Goal: Task Accomplishment & Management: Complete application form

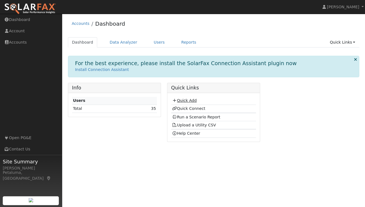
click at [189, 99] on link "Quick Add" at bounding box center [184, 100] width 25 height 4
click at [181, 100] on link "Quick Add" at bounding box center [184, 100] width 25 height 4
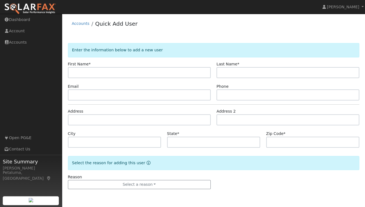
click at [100, 70] on input "text" at bounding box center [139, 72] width 143 height 11
type input "Ellen"
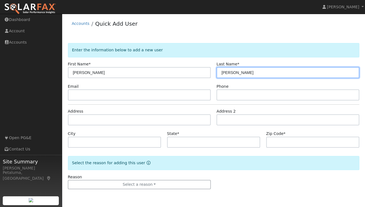
type input "Herbst"
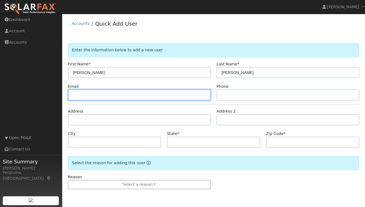
paste input "ellen.Herbst1@gmail.com"
type input "ellen.Herbst1@gmail.com"
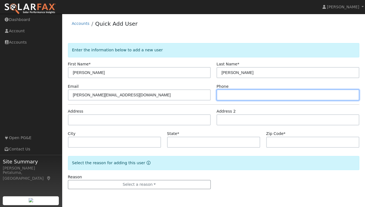
click at [264, 95] on input "text" at bounding box center [287, 94] width 143 height 11
type input "4154106583"
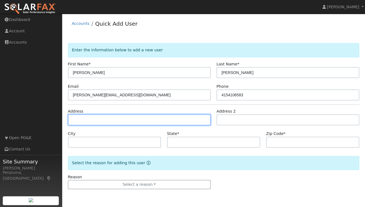
click at [90, 118] on input "text" at bounding box center [139, 119] width 143 height 11
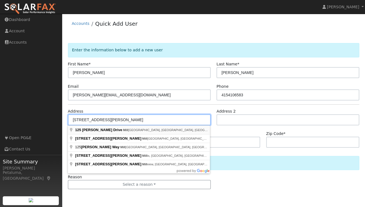
type input "125 Richardson Drive"
type input "Mill Valley"
type input "CA"
type input "94941"
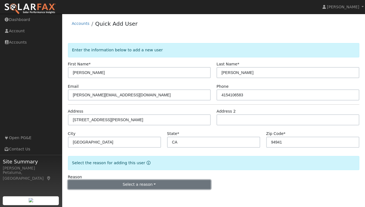
click at [114, 181] on button "Select a reason" at bounding box center [139, 184] width 143 height 9
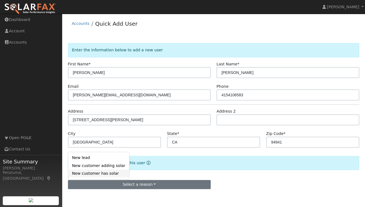
click at [92, 174] on link "New customer has solar" at bounding box center [98, 173] width 61 height 8
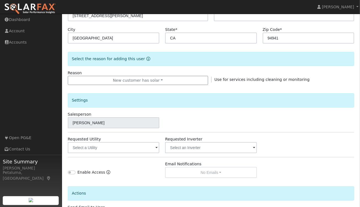
scroll to position [138, 0]
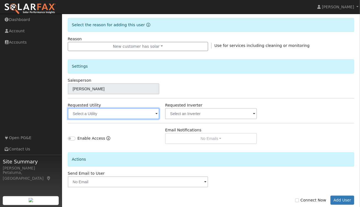
click at [115, 117] on input "text" at bounding box center [114, 113] width 92 height 11
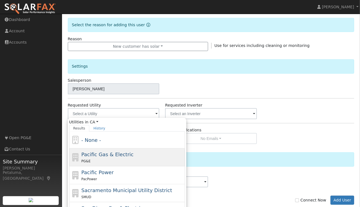
click at [100, 156] on span "Pacific Gas & Electric" at bounding box center [107, 154] width 52 height 6
type input "Pacific Gas & Electric"
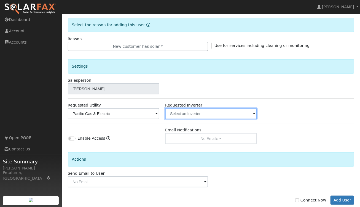
click at [202, 116] on input "text" at bounding box center [211, 113] width 92 height 11
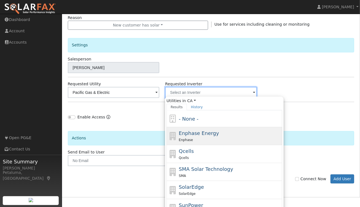
scroll to position [193, 0]
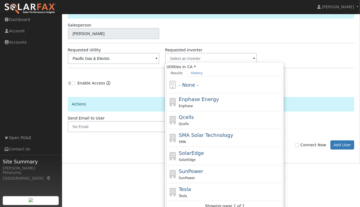
click at [130, 80] on div "Enable Access" at bounding box center [114, 80] width 98 height 17
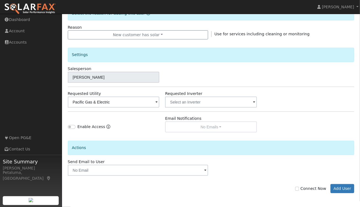
scroll to position [149, 0]
click at [225, 129] on div "Email Notifications No Emails No Emails Weekly Emails Monthly Emails" at bounding box center [211, 124] width 98 height 17
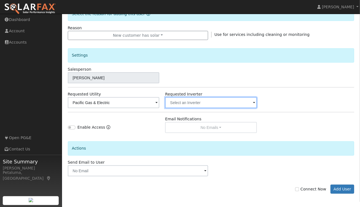
click at [206, 101] on input "text" at bounding box center [211, 102] width 92 height 11
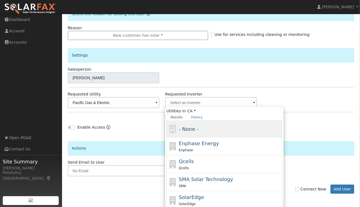
click at [227, 130] on div "- None -" at bounding box center [230, 128] width 102 height 7
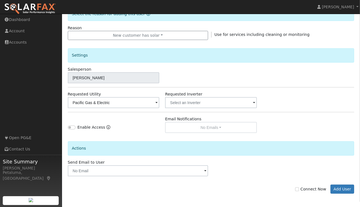
click at [197, 125] on div "Email Notifications No Emails No Emails Weekly Emails Monthly Emails" at bounding box center [211, 124] width 98 height 17
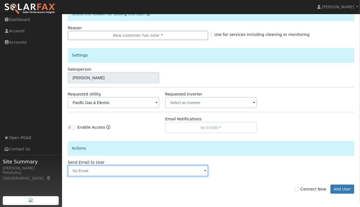
click at [122, 170] on input "text" at bounding box center [138, 170] width 140 height 11
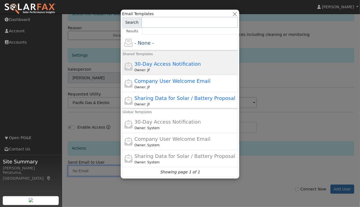
click at [181, 62] on span "30-Day Access Notification" at bounding box center [168, 64] width 66 height 6
type input "30-Day Access Notification"
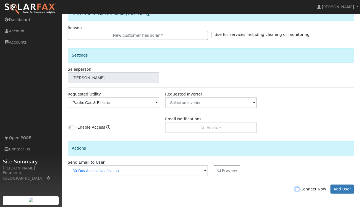
click at [299, 187] on input "Connect Now" at bounding box center [297, 189] width 4 height 4
checkbox input "true"
click at [350, 186] on button "Add User" at bounding box center [343, 188] width 24 height 9
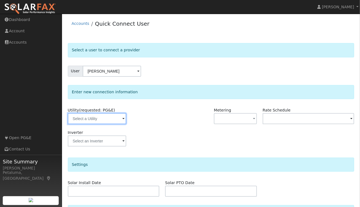
click at [107, 118] on input "text" at bounding box center [97, 118] width 58 height 11
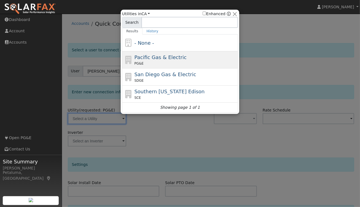
click at [157, 55] on span "Pacific Gas & Electric" at bounding box center [161, 57] width 52 height 6
type input "PG&E"
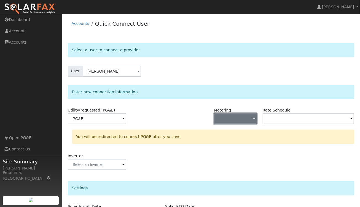
click at [227, 119] on button "button" at bounding box center [235, 118] width 43 height 11
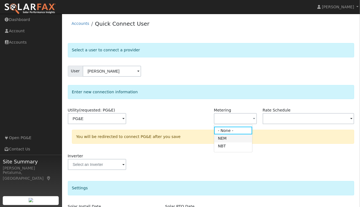
click at [224, 138] on link "NEM" at bounding box center [233, 138] width 38 height 8
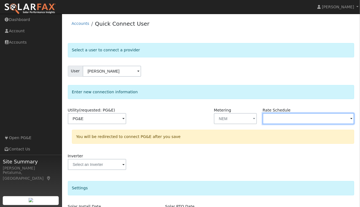
click at [301, 121] on input "text" at bounding box center [309, 118] width 92 height 11
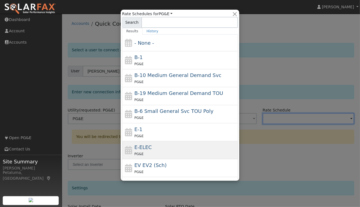
scroll to position [55, 0]
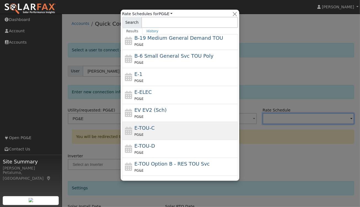
click at [161, 130] on div "E-TOU-C PG&E" at bounding box center [186, 130] width 102 height 13
type input "E-TOU-C"
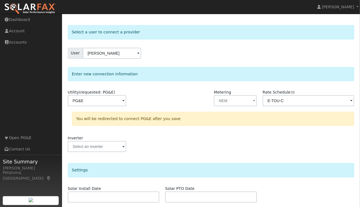
scroll to position [28, 0]
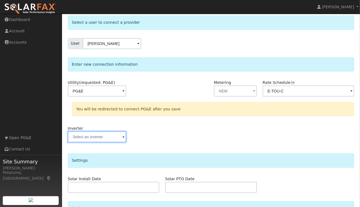
click at [102, 135] on input "text" at bounding box center [97, 136] width 58 height 11
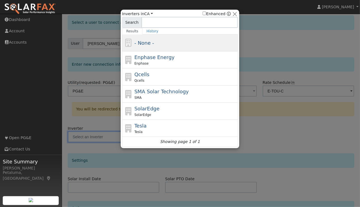
click at [187, 39] on div "- None -" at bounding box center [186, 42] width 102 height 7
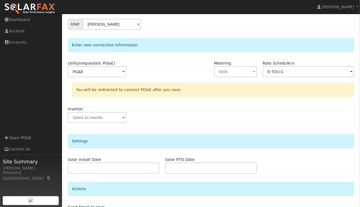
scroll to position [83, 0]
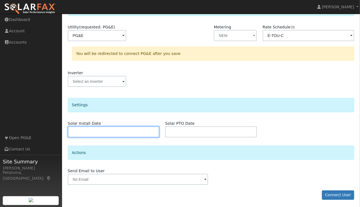
click at [86, 134] on input "text" at bounding box center [114, 131] width 92 height 11
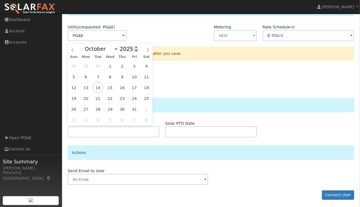
click at [134, 50] on span at bounding box center [136, 50] width 4 height 3
type input "2023"
click at [77, 67] on span "1" at bounding box center [73, 66] width 11 height 11
type input "10/01/2023"
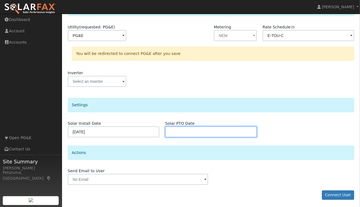
click at [177, 129] on input "text" at bounding box center [211, 131] width 92 height 11
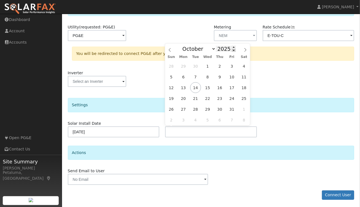
click at [232, 51] on span at bounding box center [234, 50] width 4 height 3
click at [232, 50] on span at bounding box center [234, 50] width 4 height 3
type input "2023"
click at [212, 47] on select "January February March April May June July August September October November De…" at bounding box center [198, 49] width 36 height 7
select select "11"
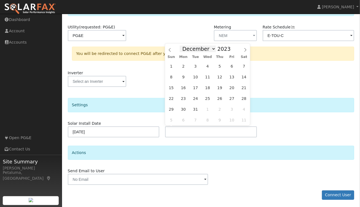
click at [184, 46] on select "January February March April May June July August September October November De…" at bounding box center [198, 49] width 36 height 7
click at [223, 97] on span "21" at bounding box center [220, 98] width 11 height 11
type input "12/21/2023"
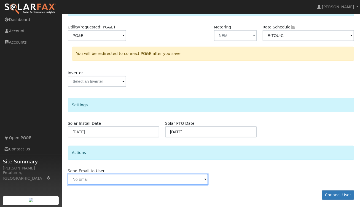
click at [130, 179] on input "text" at bounding box center [138, 179] width 140 height 11
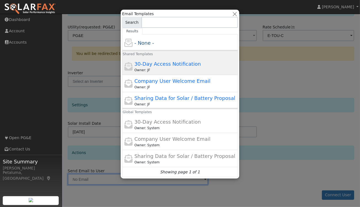
click at [168, 64] on span "30-Day Access Notification" at bounding box center [168, 64] width 66 height 6
type input "30-Day Access Notification"
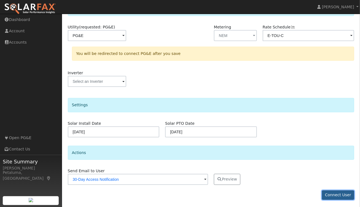
click at [349, 192] on button "Connect User" at bounding box center [338, 194] width 33 height 9
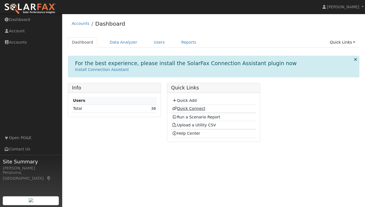
click at [196, 107] on link "Quick Connect" at bounding box center [188, 108] width 33 height 4
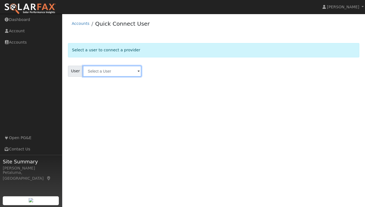
click at [122, 74] on input "text" at bounding box center [112, 71] width 58 height 11
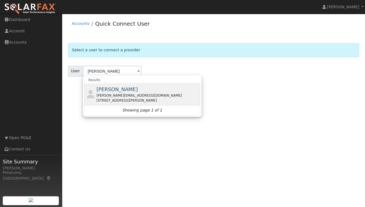
click at [111, 94] on div "[PERSON_NAME][EMAIL_ADDRESS][DOMAIN_NAME]" at bounding box center [147, 95] width 102 height 5
type input "[PERSON_NAME]"
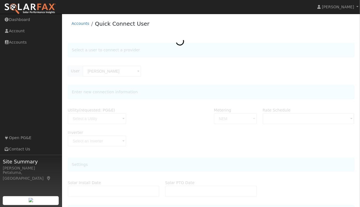
type input "[DATE]"
type input "E-TOU-C"
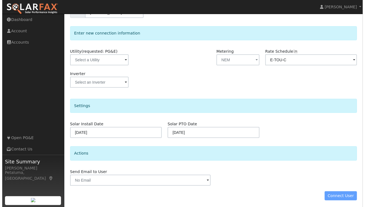
scroll to position [60, 0]
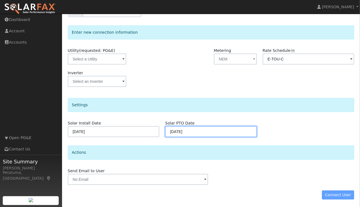
click at [193, 130] on input "[DATE]" at bounding box center [211, 131] width 92 height 11
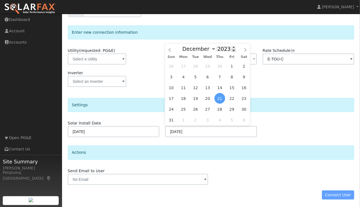
click at [232, 49] on span at bounding box center [234, 50] width 4 height 3
click at [232, 47] on span at bounding box center [234, 47] width 4 height 3
click at [230, 45] on div "January February March April May June July August September October November De…" at bounding box center [208, 48] width 64 height 9
click at [232, 48] on span at bounding box center [234, 47] width 4 height 3
type input "2024"
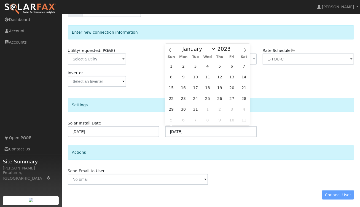
click at [212, 168] on div "Send Email to User Delete Email Template Are you sure you want to delete ? Canc…" at bounding box center [211, 176] width 293 height 17
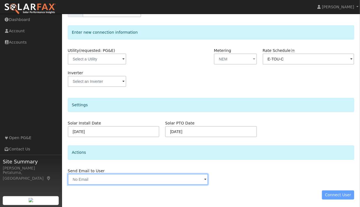
click at [182, 178] on input "text" at bounding box center [138, 179] width 140 height 11
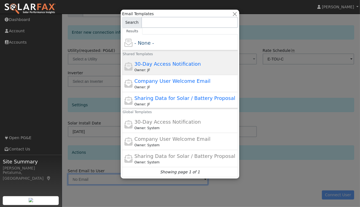
click at [166, 61] on span "30-Day Access Notification" at bounding box center [168, 64] width 66 height 6
type input "30-Day Access Notification"
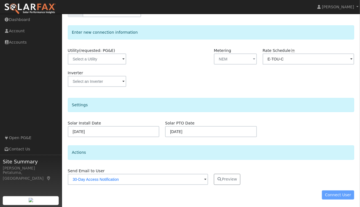
click at [341, 196] on div "Connect User" at bounding box center [211, 194] width 293 height 9
drag, startPoint x: 102, startPoint y: 77, endPoint x: 104, endPoint y: 80, distance: 3.6
click at [102, 77] on input "text" at bounding box center [97, 81] width 58 height 11
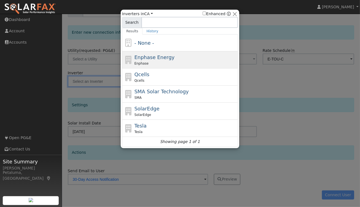
click at [151, 60] on span "Enphase Energy" at bounding box center [155, 57] width 40 height 6
type input "Enphase"
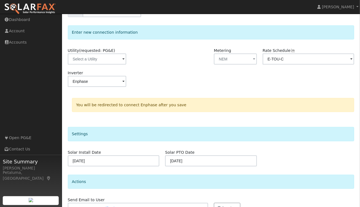
drag, startPoint x: 101, startPoint y: 87, endPoint x: 101, endPoint y: 83, distance: 3.9
click at [101, 86] on div "Inverter Enphase" at bounding box center [114, 81] width 98 height 22
click at [101, 82] on input "Enphase" at bounding box center [97, 81] width 58 height 11
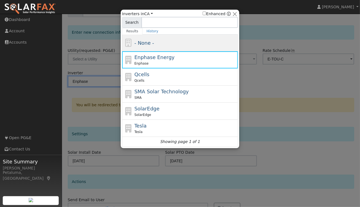
click at [137, 45] on span "- None -" at bounding box center [145, 43] width 20 height 6
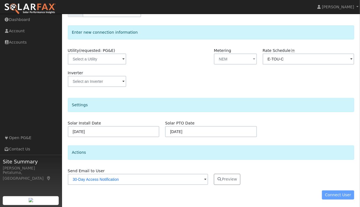
click at [353, 191] on div "Connect User" at bounding box center [211, 194] width 293 height 9
click at [345, 192] on div "Connect User" at bounding box center [211, 194] width 293 height 9
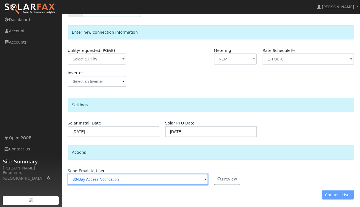
click at [196, 180] on input "30-Day Access Notification" at bounding box center [138, 179] width 140 height 11
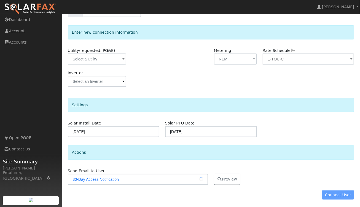
click at [279, 154] on div "Actions" at bounding box center [211, 152] width 287 height 14
click at [231, 178] on button "Preview" at bounding box center [227, 179] width 26 height 11
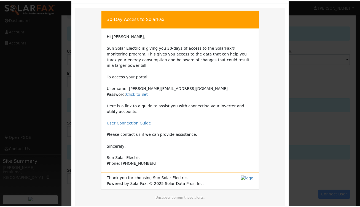
scroll to position [51, 0]
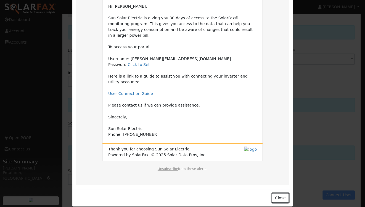
drag, startPoint x: 280, startPoint y: 192, endPoint x: 284, endPoint y: 192, distance: 4.4
click at [280, 193] on button "Close" at bounding box center [279, 197] width 17 height 9
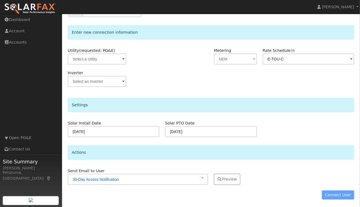
click at [327, 192] on div "Connect User" at bounding box center [211, 194] width 293 height 9
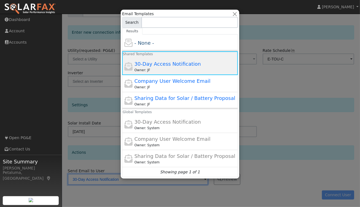
click at [167, 63] on span "30-Day Access Notification" at bounding box center [168, 64] width 66 height 6
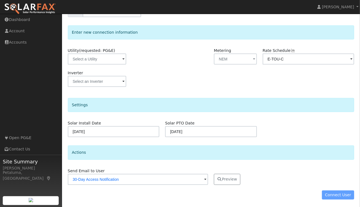
click at [341, 196] on div "Connect User" at bounding box center [211, 194] width 293 height 9
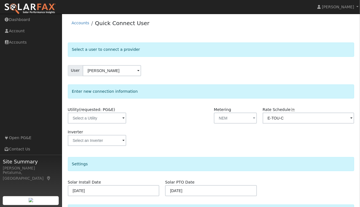
scroll to position [0, 0]
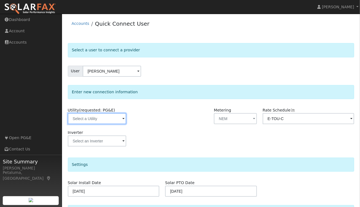
click at [96, 117] on input "text" at bounding box center [97, 118] width 58 height 11
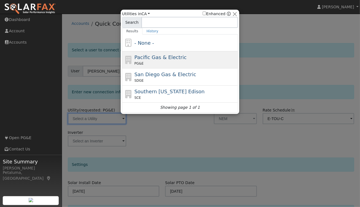
click at [156, 59] on span "Pacific Gas & Electric" at bounding box center [161, 57] width 52 height 6
type input "PG&E"
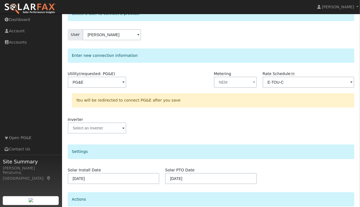
scroll to position [83, 0]
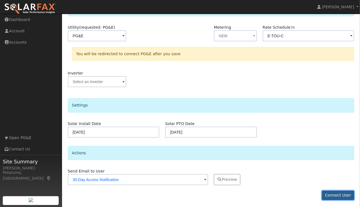
click at [342, 193] on button "Connect User" at bounding box center [338, 195] width 33 height 9
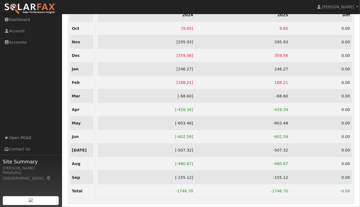
scroll to position [62, 0]
